Goal: Task Accomplishment & Management: Use online tool/utility

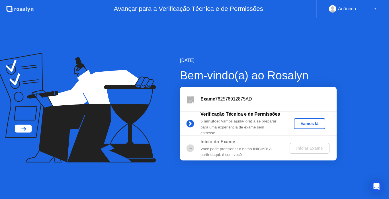
click at [304, 122] on div "Vamos lá" at bounding box center [309, 123] width 27 height 5
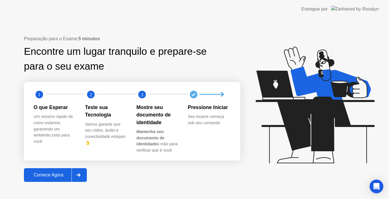
click at [61, 173] on div "Comece Agora" at bounding box center [49, 174] width 46 height 5
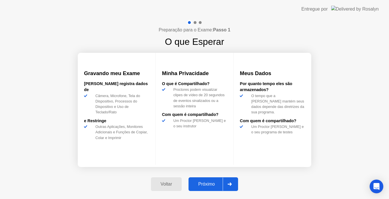
click at [215, 182] on div "Próximo" at bounding box center [206, 183] width 32 height 5
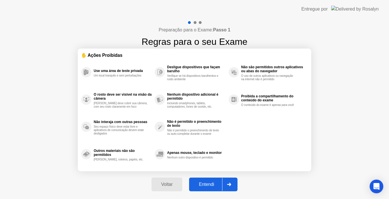
click at [215, 182] on div "Entendi" at bounding box center [206, 183] width 31 height 5
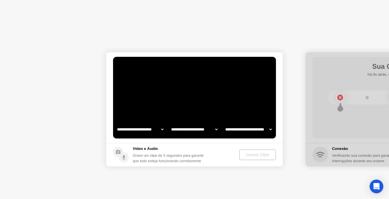
select select "**********"
select select "*******"
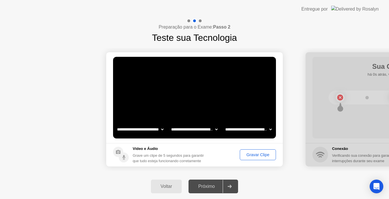
click at [266, 156] on div "Gravar Clipe" at bounding box center [258, 154] width 32 height 5
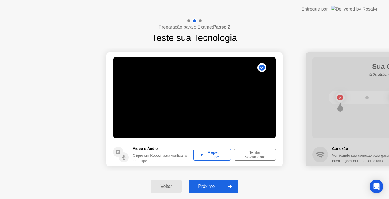
click at [220, 156] on div "Repetir Clipe" at bounding box center [212, 154] width 34 height 9
click at [213, 187] on div "Próximo" at bounding box center [206, 185] width 32 height 5
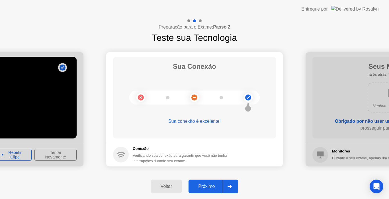
click at [214, 183] on div "Próximo" at bounding box center [206, 185] width 32 height 5
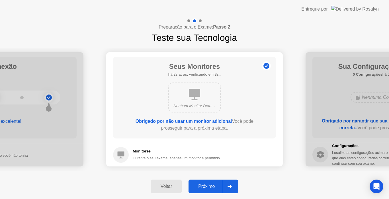
click at [214, 183] on div "Próximo" at bounding box center [206, 185] width 32 height 5
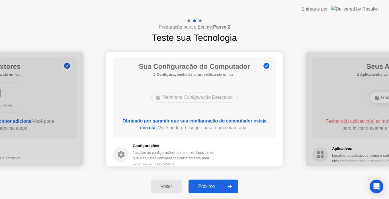
click at [214, 183] on div "Próximo" at bounding box center [206, 185] width 32 height 5
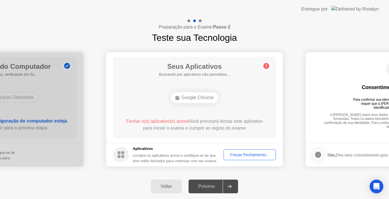
click at [214, 185] on div "Próximo" at bounding box center [206, 185] width 32 height 5
click at [225, 117] on div "Seus Aplicativos 1 Aplicativo há 0s atrás, verificando em 5s.. Google Chrome Fe…" at bounding box center [194, 97] width 163 height 81
click at [237, 156] on div "Forçar Fechamento..." at bounding box center [250, 154] width 48 height 5
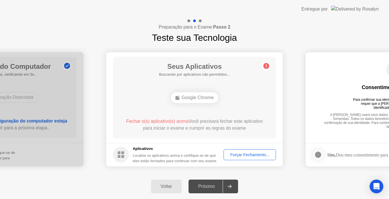
click at [209, 90] on div "Google Chrome" at bounding box center [194, 97] width 130 height 15
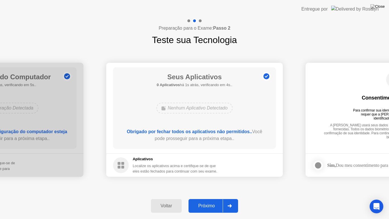
click at [211, 198] on button "Próximo" at bounding box center [214, 206] width 50 height 14
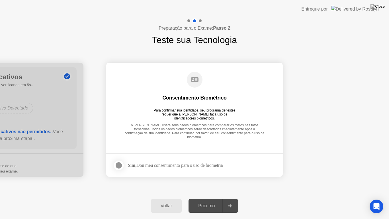
click at [221, 167] on div "Sim, Dou meu consentimento para o uso de biometria" at bounding box center [175, 164] width 95 height 5
click at [202, 164] on div "Sim, Dou meu consentimento para o uso de biometria" at bounding box center [175, 164] width 95 height 5
click at [120, 163] on div at bounding box center [118, 165] width 7 height 7
click at [204, 198] on div "Próximo" at bounding box center [206, 205] width 32 height 5
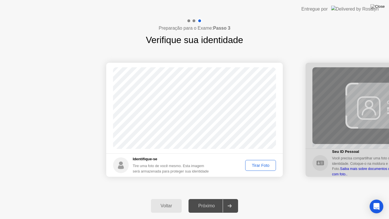
click at [263, 166] on div "Tirar Foto" at bounding box center [260, 165] width 27 height 5
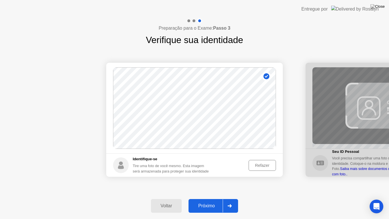
click at [259, 164] on div "Refazer" at bounding box center [262, 165] width 23 height 5
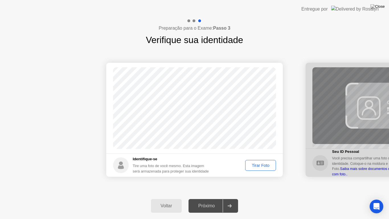
click at [256, 164] on div "Tirar Foto" at bounding box center [260, 165] width 27 height 5
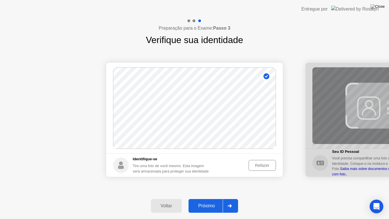
click at [217, 198] on div "Próximo" at bounding box center [206, 205] width 32 height 5
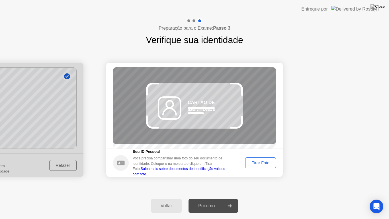
click at [269, 165] on div "Tirar Foto" at bounding box center [260, 162] width 27 height 5
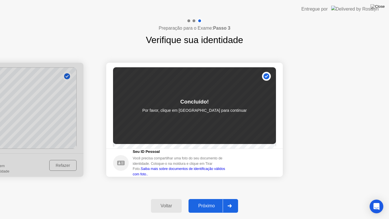
click at [198, 198] on button "Próximo" at bounding box center [214, 206] width 50 height 14
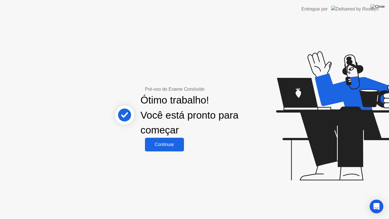
click at [173, 146] on div "Continuar" at bounding box center [165, 144] width 36 height 5
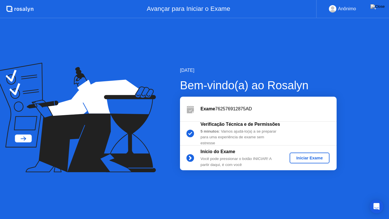
click at [305, 158] on div "Iniciar Exame" at bounding box center [310, 158] width 36 height 5
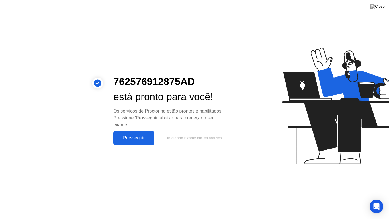
click at [142, 138] on div "Prosseguir" at bounding box center [134, 137] width 38 height 5
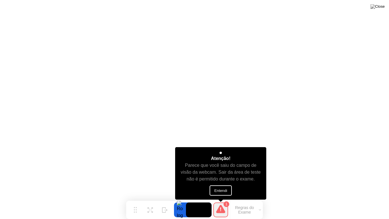
click at [223, 189] on button "Entendi" at bounding box center [221, 190] width 22 height 10
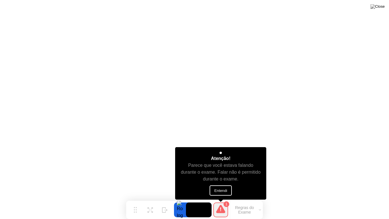
click at [226, 187] on button "Entendi" at bounding box center [221, 190] width 22 height 10
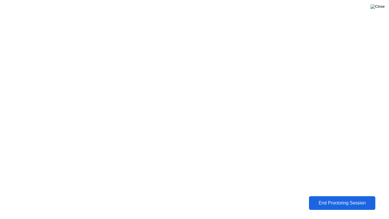
click at [382, 7] on img at bounding box center [378, 6] width 14 height 5
